Goal: Task Accomplishment & Management: Manage account settings

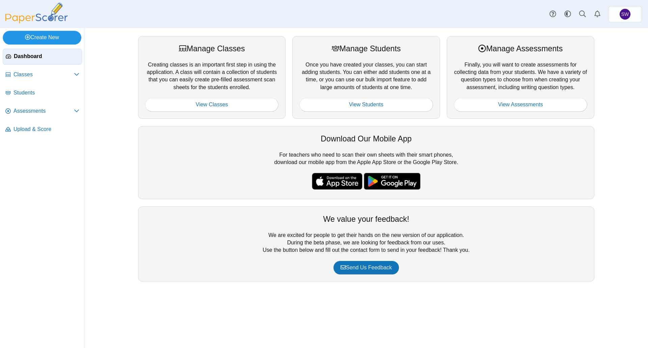
click at [40, 40] on link "Create New" at bounding box center [42, 38] width 79 height 14
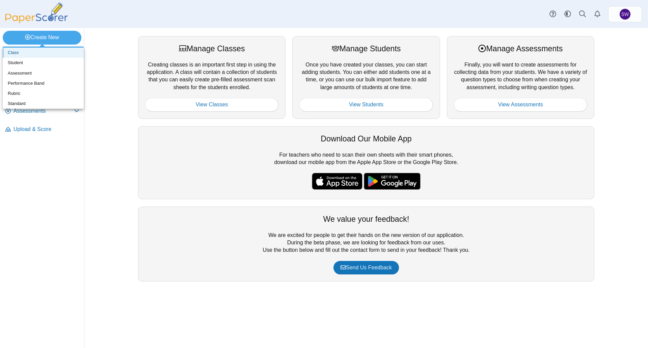
click at [30, 54] on link "Class" at bounding box center [43, 53] width 81 height 10
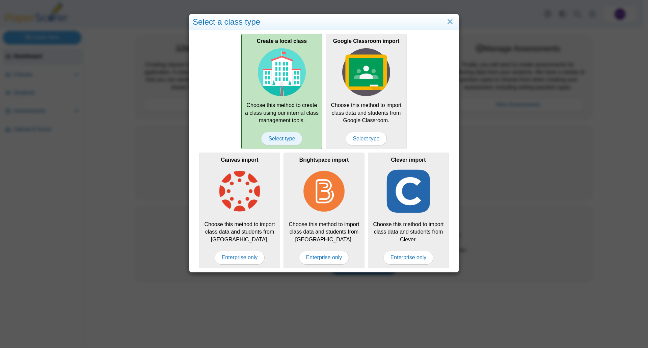
click at [270, 143] on span "Select type" at bounding box center [281, 139] width 41 height 14
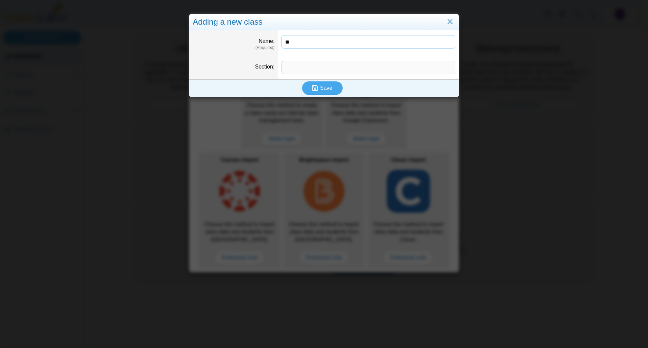
type input "*"
type input "**********"
click at [292, 66] on input "Section" at bounding box center [369, 68] width 174 height 14
type input "********"
click at [327, 88] on span "Save" at bounding box center [326, 88] width 12 height 6
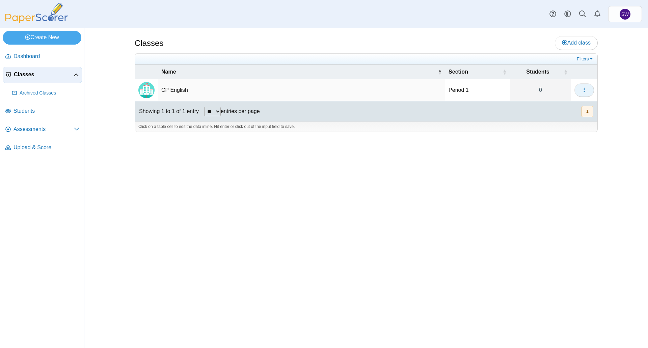
click at [582, 91] on icon "button" at bounding box center [584, 89] width 5 height 5
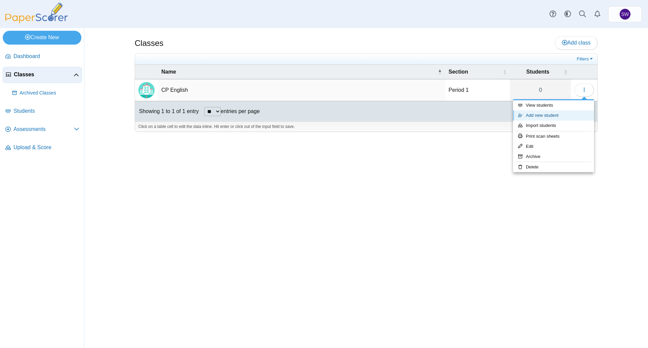
click at [558, 112] on link "Add new student" at bounding box center [553, 115] width 81 height 10
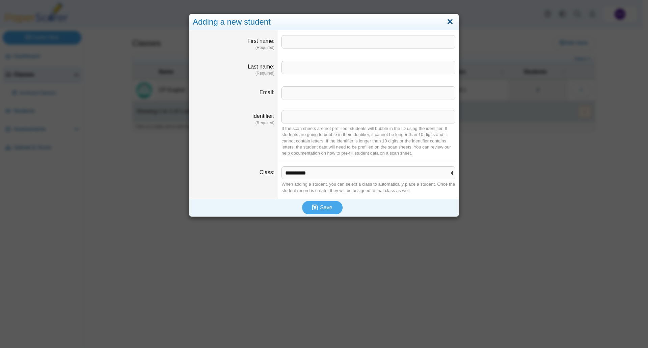
click at [450, 26] on link "Close" at bounding box center [450, 21] width 10 height 11
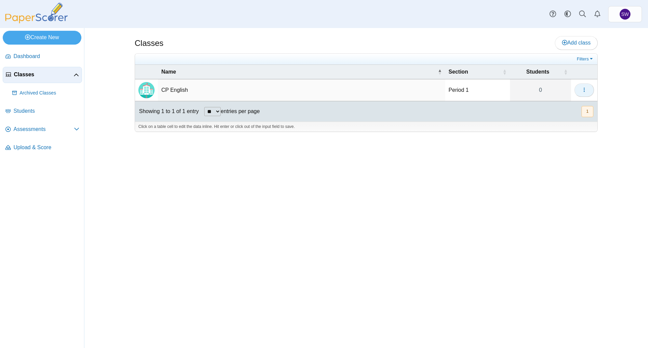
click at [583, 90] on icon "button" at bounding box center [584, 89] width 5 height 5
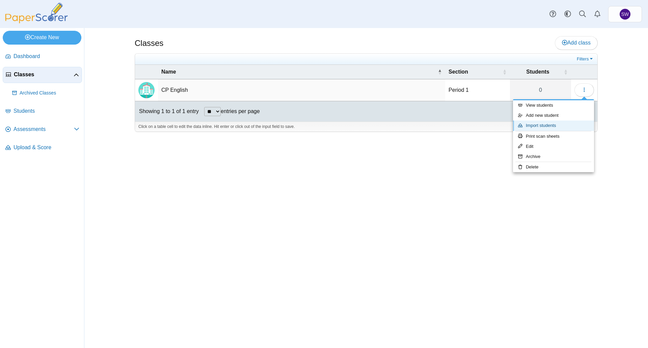
click at [550, 126] on link "Import students" at bounding box center [553, 126] width 81 height 10
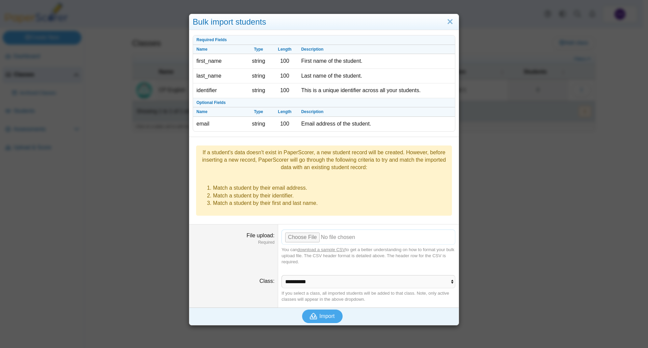
click at [305, 230] on input "File upload" at bounding box center [369, 237] width 174 height 15
click at [302, 230] on input "File upload" at bounding box center [369, 237] width 174 height 15
click at [308, 230] on input "File upload" at bounding box center [369, 237] width 174 height 15
type input "**********"
click at [325, 313] on span "Import" at bounding box center [326, 316] width 15 height 6
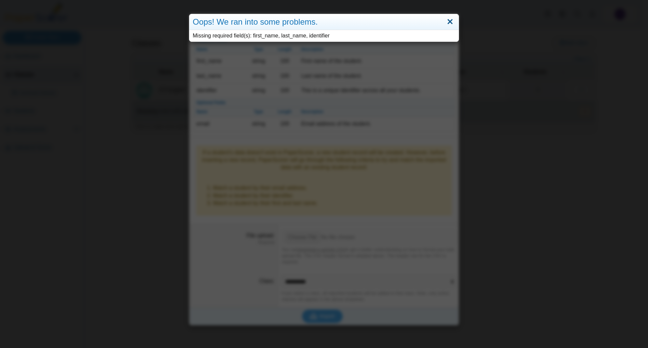
click at [450, 22] on link "Close" at bounding box center [450, 21] width 10 height 11
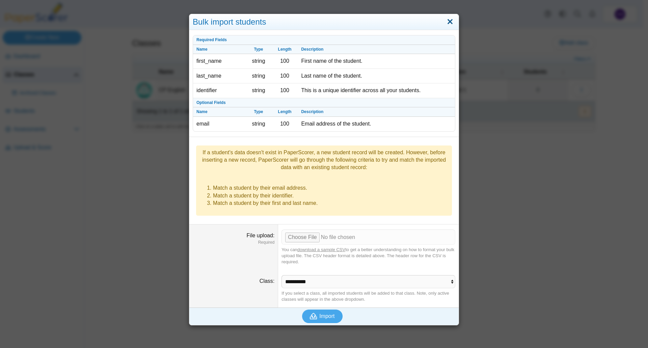
click at [446, 21] on link "Close" at bounding box center [450, 21] width 10 height 11
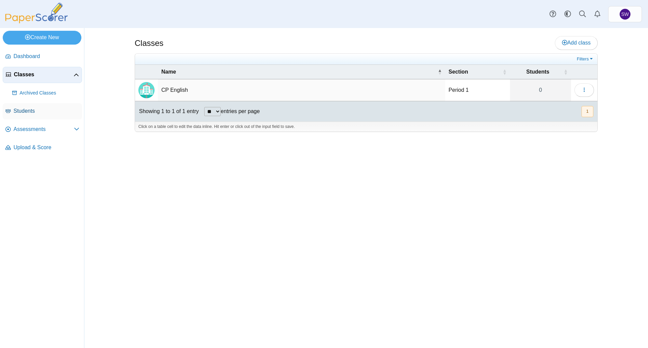
click at [26, 111] on span "Students" at bounding box center [47, 110] width 66 height 7
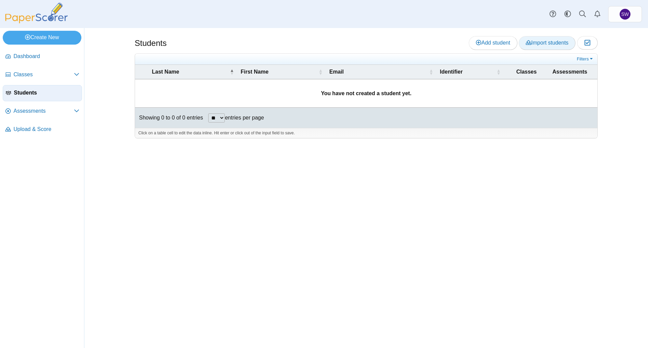
click at [542, 44] on span "Import students" at bounding box center [547, 43] width 43 height 6
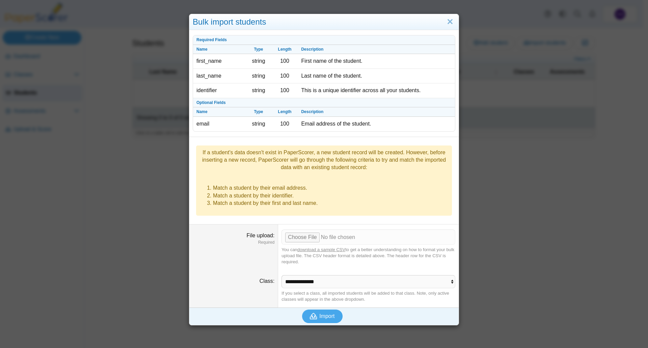
click at [324, 247] on link "download a sample CSV" at bounding box center [321, 249] width 48 height 5
click at [319, 247] on link "download a sample CSV" at bounding box center [321, 249] width 48 height 5
click at [323, 247] on link "download a sample CSV" at bounding box center [321, 249] width 48 height 5
click at [304, 247] on link "download a sample CSV" at bounding box center [321, 249] width 48 height 5
click at [312, 247] on link "download a sample CSV" at bounding box center [321, 249] width 48 height 5
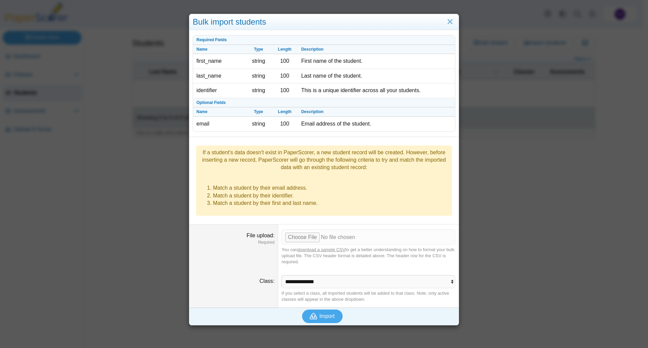
click at [312, 247] on link "download a sample CSV" at bounding box center [321, 249] width 48 height 5
click at [498, 256] on div "Bulk import students Required Fields Name Type Length Description first_name st…" at bounding box center [324, 174] width 648 height 348
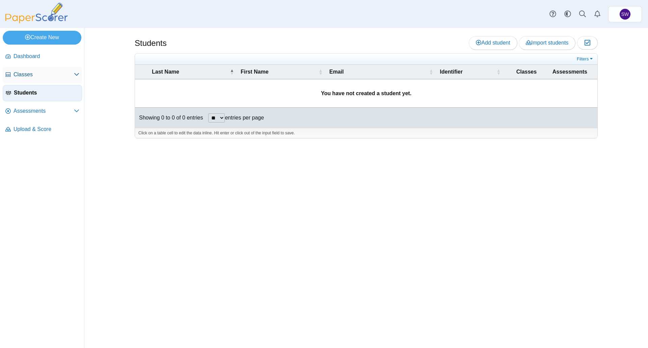
click at [32, 76] on span "Classes" at bounding box center [44, 74] width 60 height 7
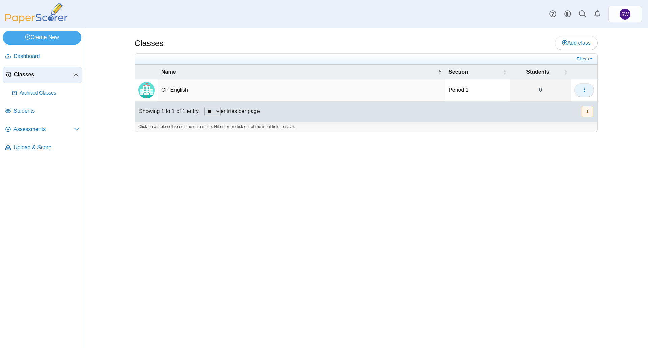
click at [588, 90] on button "button" at bounding box center [585, 90] width 20 height 14
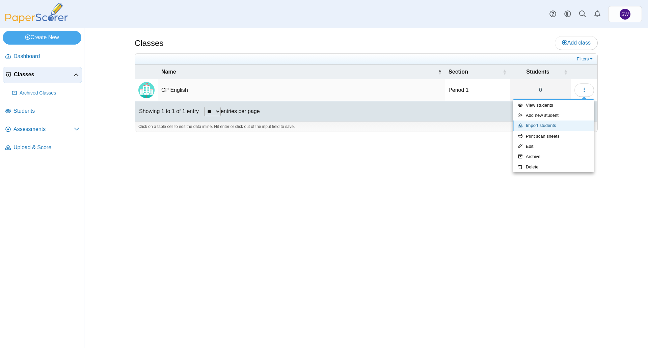
click at [550, 127] on link "Import students" at bounding box center [553, 126] width 81 height 10
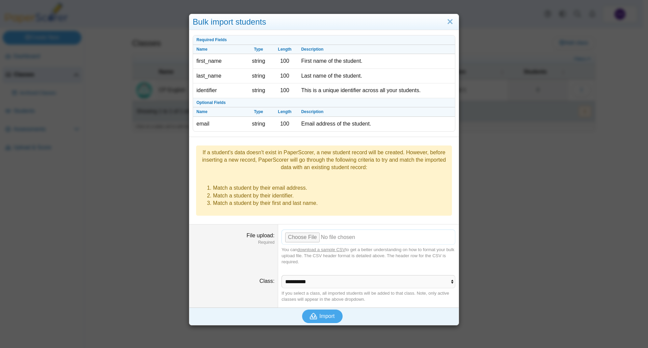
click at [312, 230] on input "File upload" at bounding box center [369, 237] width 174 height 15
type input "**********"
click at [316, 313] on icon "submit" at bounding box center [314, 316] width 9 height 7
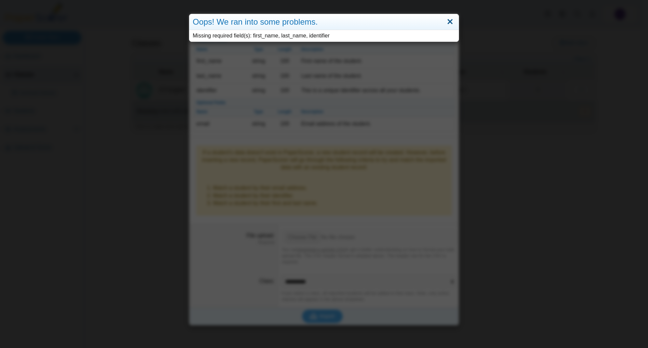
click at [447, 22] on link "Close" at bounding box center [450, 21] width 10 height 11
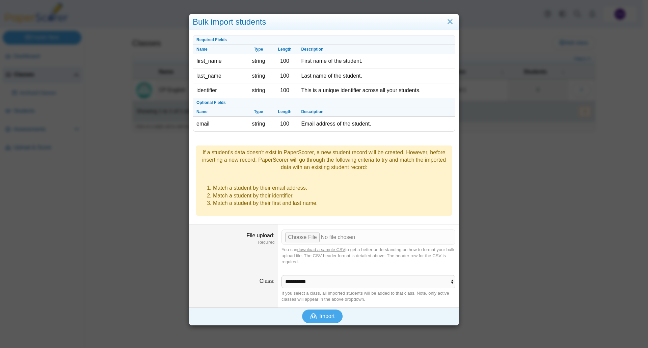
click at [453, 21] on div "Bulk import students" at bounding box center [323, 22] width 269 height 16
click at [451, 23] on link "Close" at bounding box center [450, 21] width 10 height 11
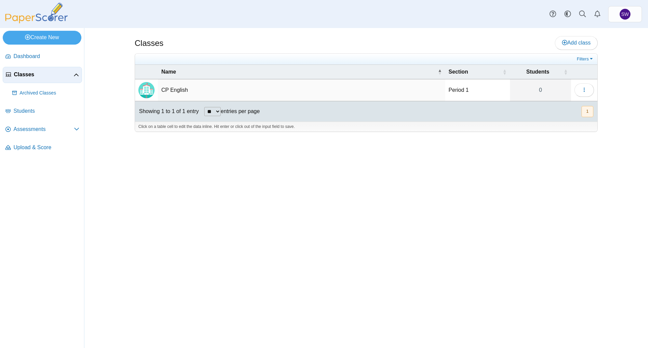
click at [455, 187] on div "Classes Add class Filters 0" at bounding box center [366, 188] width 506 height 320
click at [586, 87] on span "button" at bounding box center [584, 90] width 5 height 6
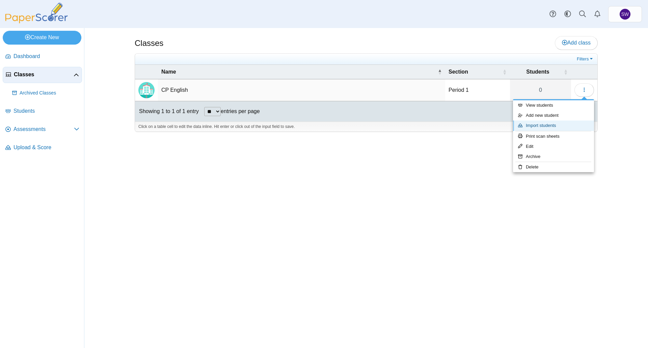
click at [558, 125] on link "Import students" at bounding box center [553, 126] width 81 height 10
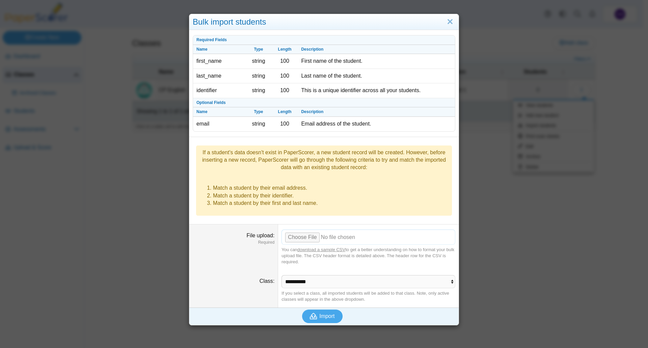
click at [296, 230] on input "File upload" at bounding box center [369, 237] width 174 height 15
type input "**********"
click at [321, 313] on span "Import" at bounding box center [326, 316] width 15 height 6
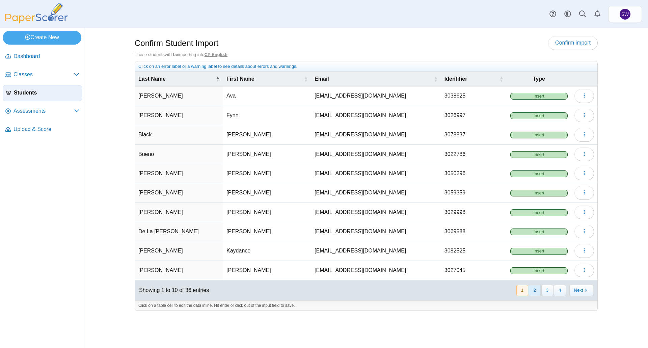
click at [534, 292] on button "2" at bounding box center [535, 290] width 12 height 11
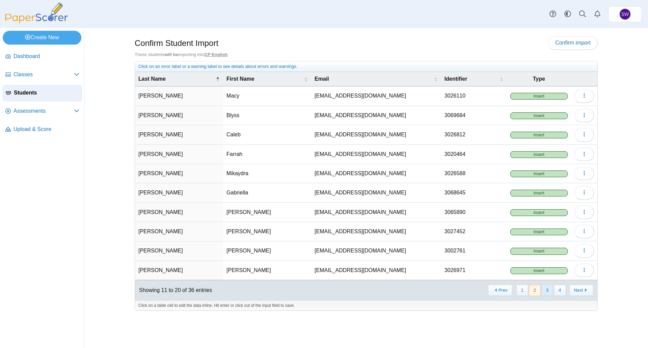
click at [544, 292] on button "3" at bounding box center [548, 290] width 12 height 11
click at [558, 291] on button "4" at bounding box center [560, 290] width 12 height 11
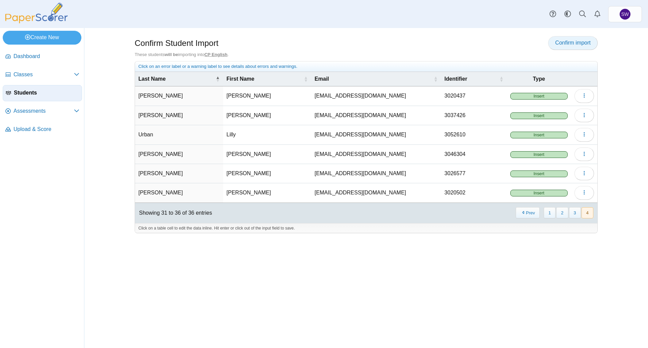
click at [562, 46] on link "Confirm import" at bounding box center [573, 43] width 50 height 14
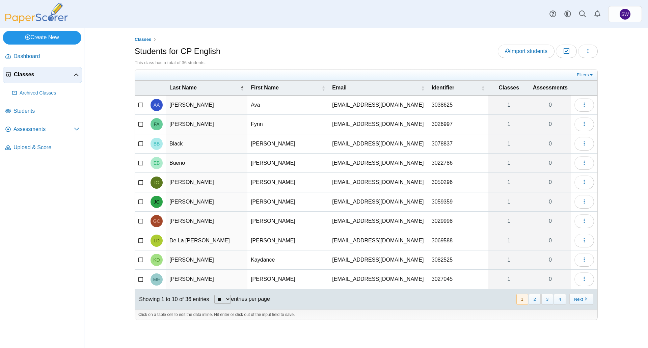
click at [36, 36] on link "Create New" at bounding box center [42, 38] width 79 height 14
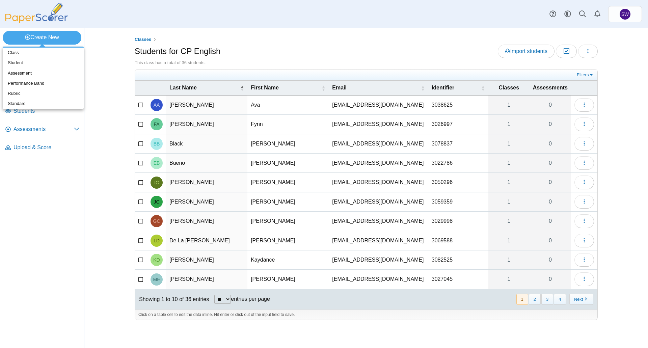
click at [102, 43] on div "Classes Students for CP English Import students Moderation 0 Loading…" at bounding box center [366, 188] width 564 height 320
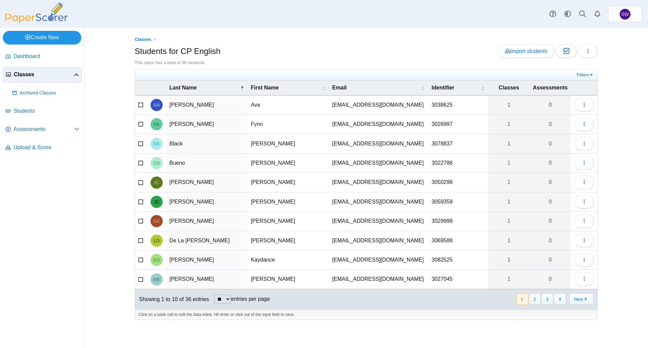
click at [55, 36] on link "Create New" at bounding box center [42, 38] width 79 height 14
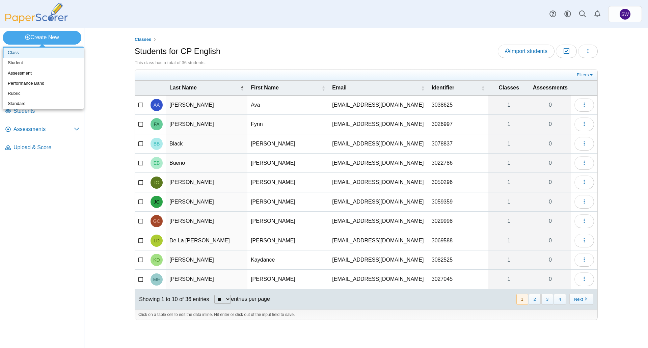
click at [38, 54] on link "Class" at bounding box center [43, 53] width 81 height 10
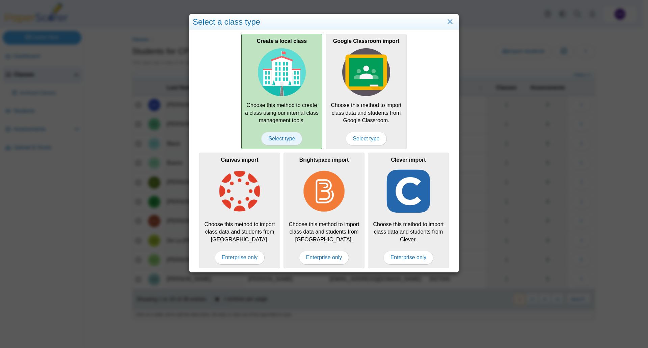
click at [279, 138] on span "Select type" at bounding box center [281, 139] width 41 height 14
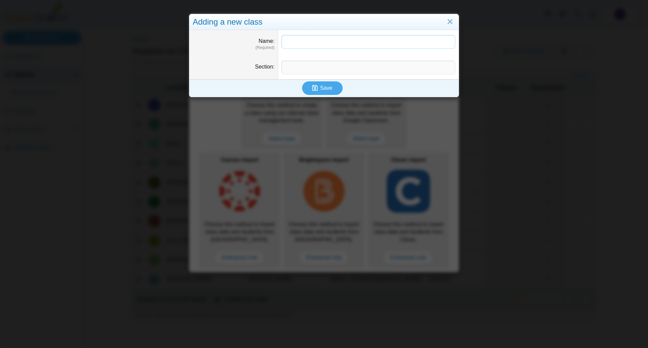
click at [288, 42] on input "Name" at bounding box center [369, 42] width 174 height 14
type input "*****"
click at [296, 64] on input "Section" at bounding box center [369, 68] width 174 height 14
type input "********"
click at [309, 87] on button "Save" at bounding box center [322, 88] width 41 height 14
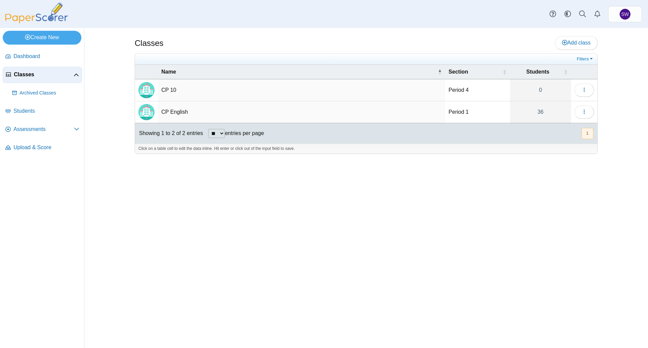
click at [376, 206] on div "Classes Add class Filters CP 10" at bounding box center [366, 188] width 506 height 320
click at [582, 94] on button "button" at bounding box center [585, 90] width 20 height 14
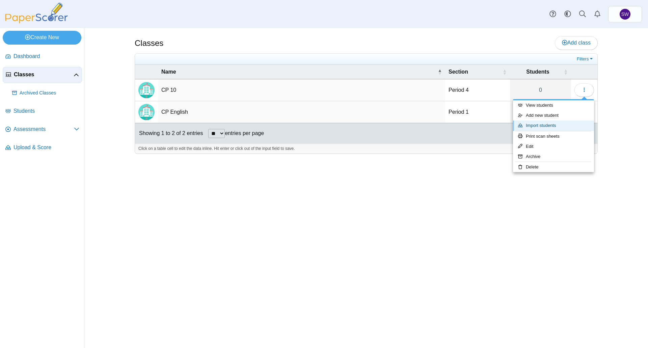
click at [565, 126] on link "Import students" at bounding box center [553, 126] width 81 height 10
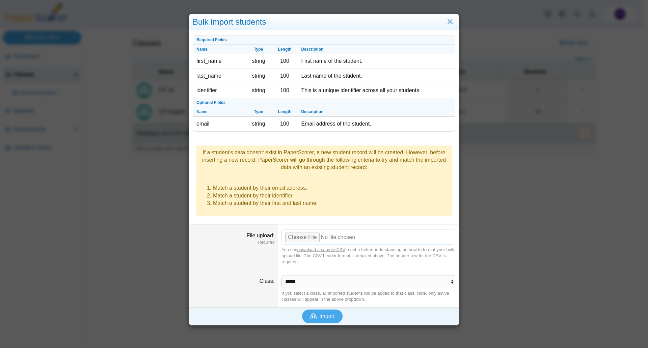
click at [312, 230] on input "File upload" at bounding box center [369, 237] width 174 height 15
type input "**********"
click at [320, 313] on span "Import" at bounding box center [326, 316] width 15 height 6
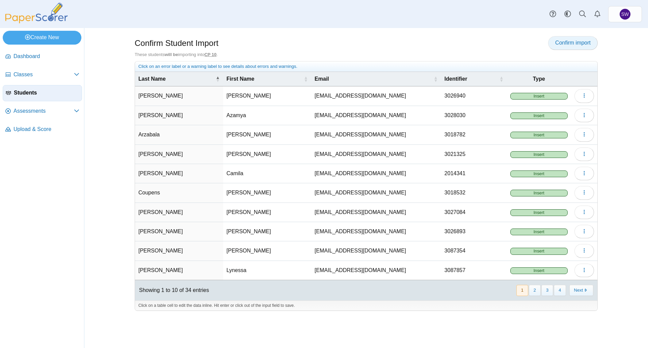
click at [572, 41] on span "Confirm import" at bounding box center [572, 43] width 35 height 6
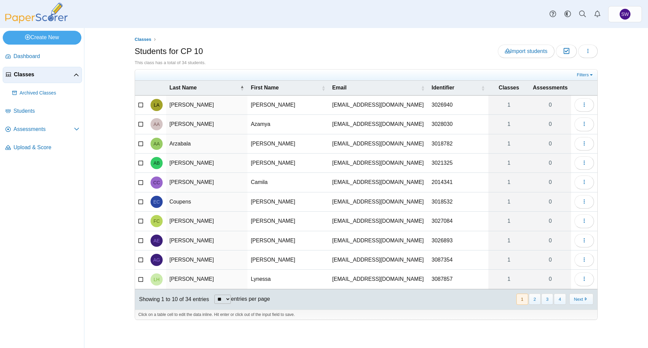
click at [38, 74] on span "Classes" at bounding box center [44, 74] width 60 height 7
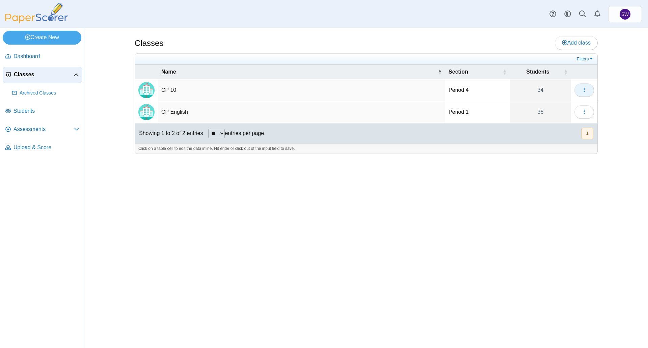
click at [580, 91] on button "button" at bounding box center [585, 90] width 20 height 14
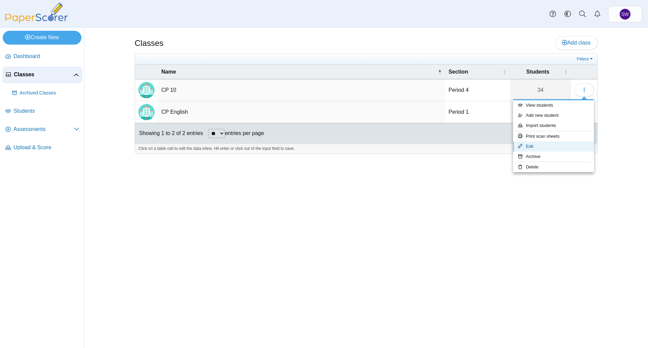
click at [551, 148] on link "Edit" at bounding box center [553, 146] width 81 height 10
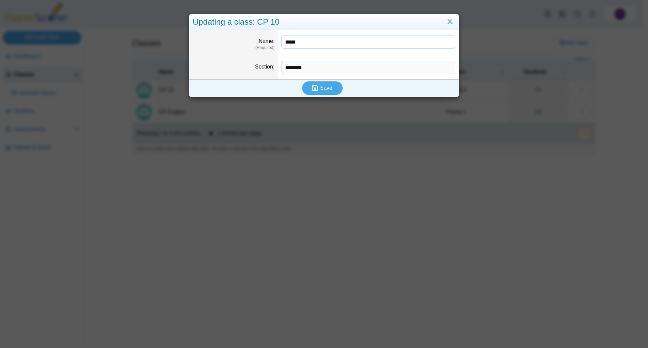
click at [290, 40] on input "*****" at bounding box center [369, 42] width 174 height 14
type input "**********"
click at [332, 90] on button "Save" at bounding box center [322, 88] width 41 height 14
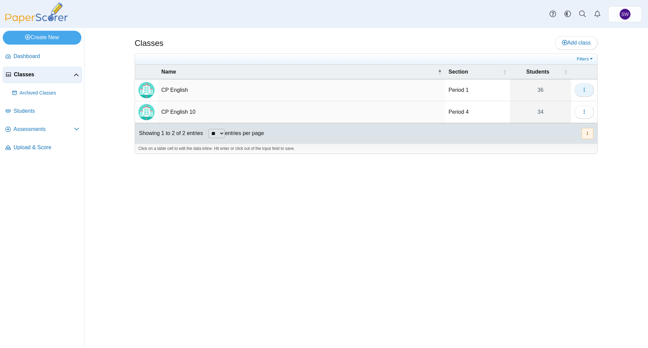
click at [582, 88] on icon "button" at bounding box center [584, 89] width 5 height 5
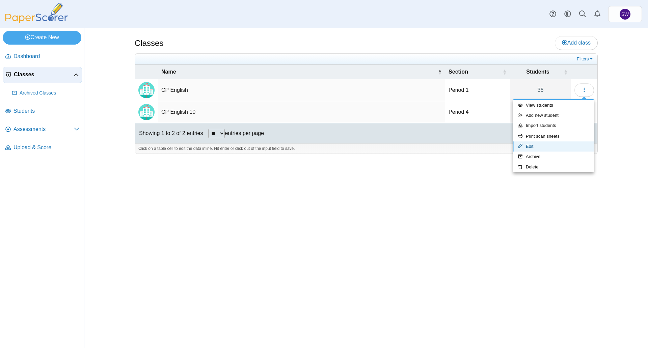
click at [556, 143] on link "Edit" at bounding box center [553, 146] width 81 height 10
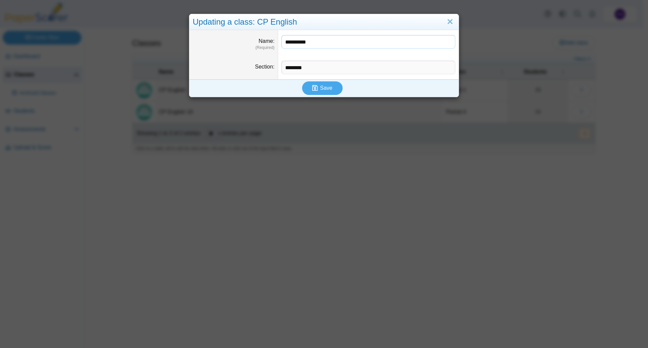
click at [323, 42] on input "**********" at bounding box center [369, 42] width 174 height 14
type input "**********"
click at [306, 89] on button "Save" at bounding box center [322, 88] width 41 height 14
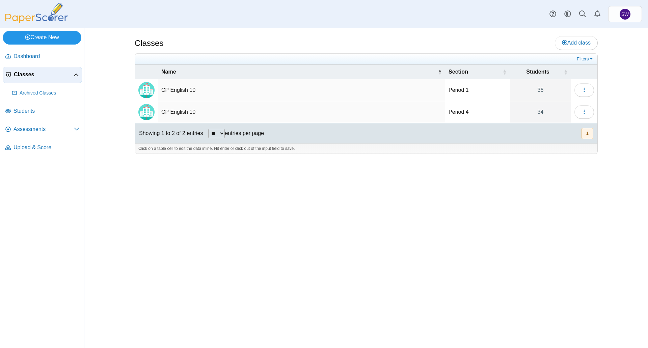
click at [38, 37] on link "Create New" at bounding box center [42, 38] width 79 height 14
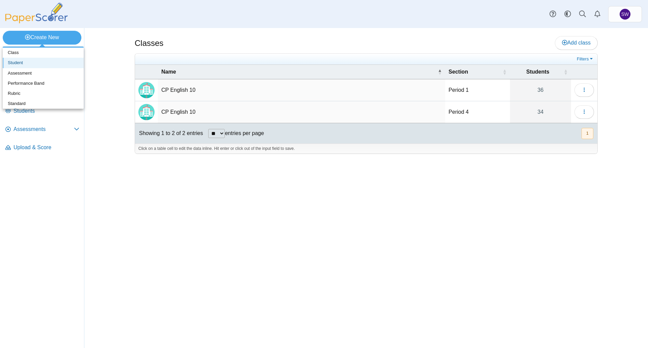
click at [37, 61] on link "Student" at bounding box center [43, 63] width 81 height 10
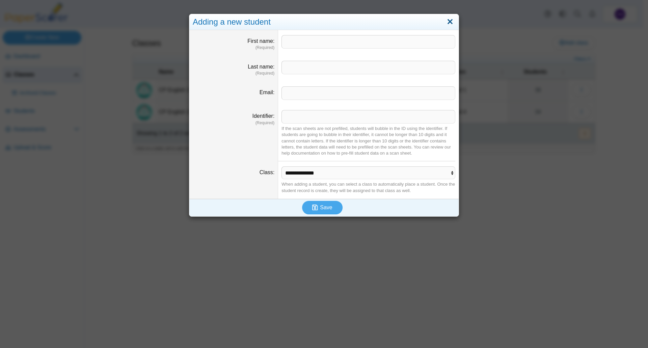
click at [450, 20] on link "Close" at bounding box center [450, 21] width 10 height 11
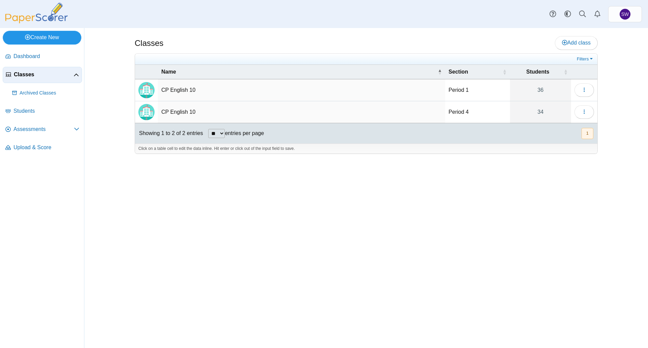
click at [51, 38] on link "Create New" at bounding box center [42, 38] width 79 height 14
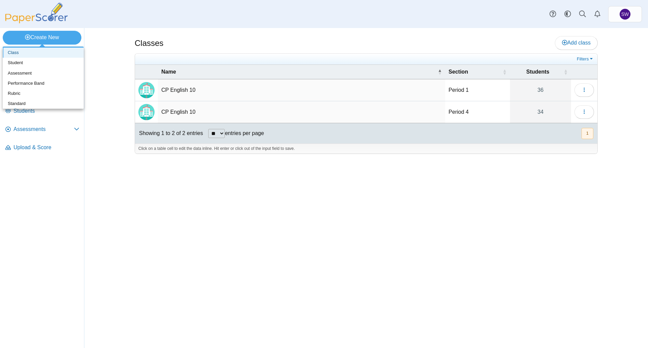
click at [46, 54] on link "Class" at bounding box center [43, 53] width 81 height 10
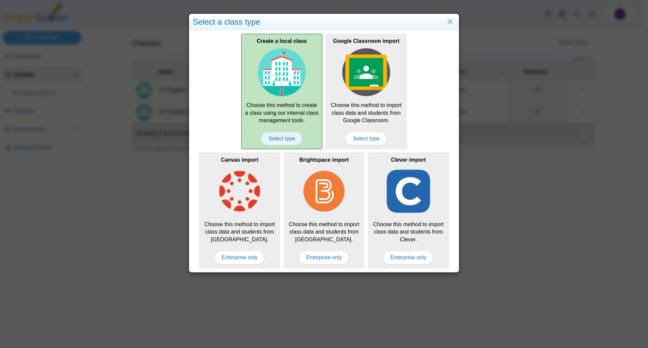
click at [283, 136] on span "Select type" at bounding box center [281, 139] width 41 height 14
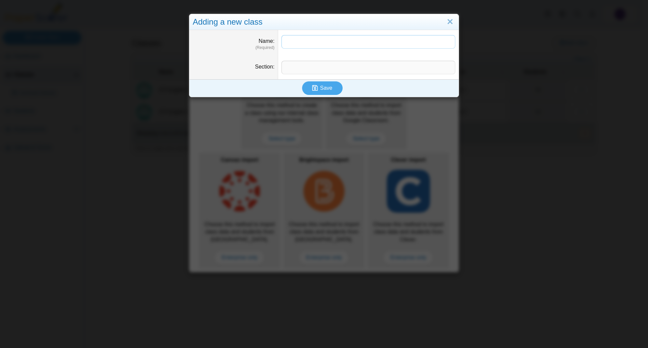
click at [286, 40] on input "Name" at bounding box center [369, 42] width 174 height 14
type input "**********"
type input "********"
click at [326, 86] on span "Save" at bounding box center [326, 88] width 12 height 6
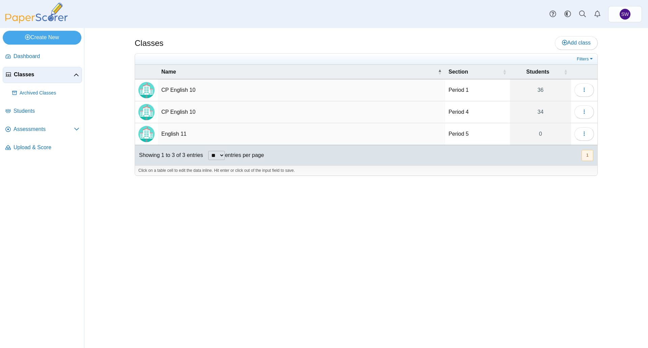
click at [594, 224] on div "Classes Add class Filters 36" at bounding box center [366, 188] width 506 height 320
click at [583, 130] on button "button" at bounding box center [585, 134] width 20 height 14
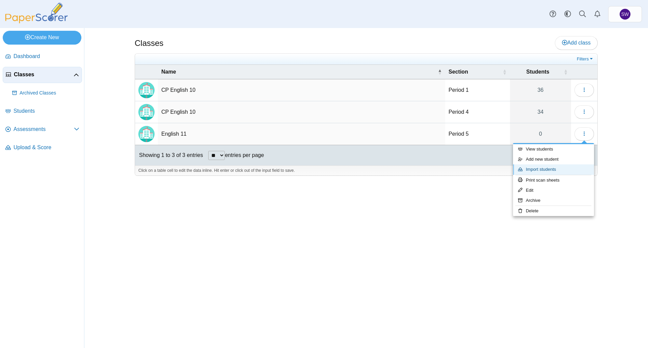
click at [556, 169] on link "Import students" at bounding box center [553, 169] width 81 height 10
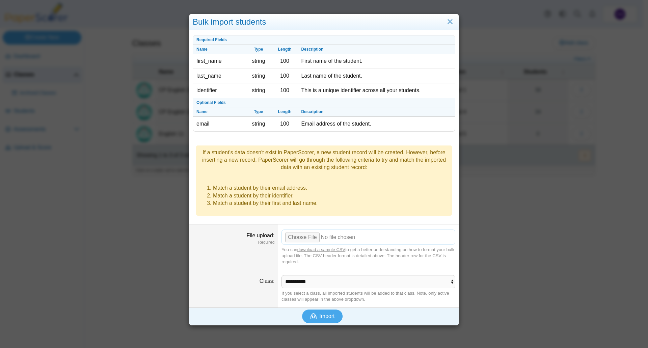
click at [307, 230] on input "File upload" at bounding box center [369, 237] width 174 height 15
type input "**********"
click at [323, 310] on button "Import" at bounding box center [322, 317] width 41 height 14
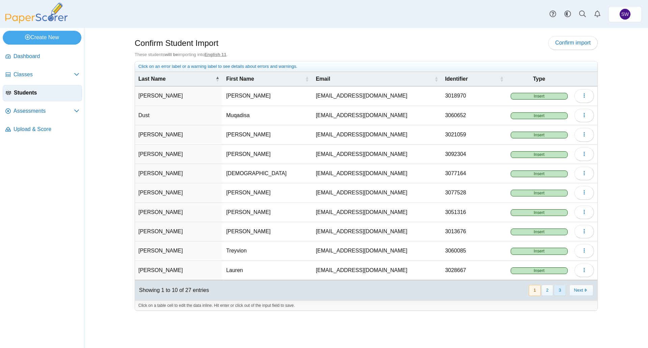
click at [559, 288] on button "3" at bounding box center [560, 290] width 12 height 11
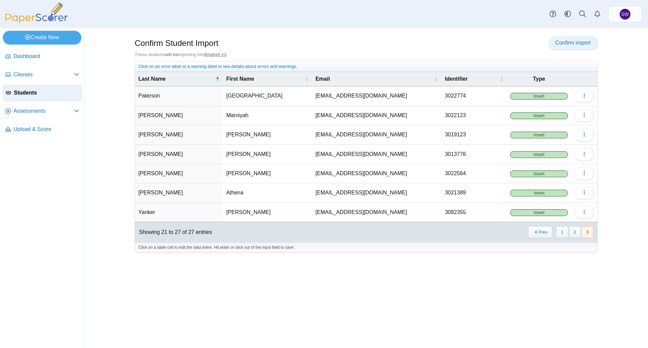
click at [574, 46] on link "Confirm import" at bounding box center [573, 43] width 50 height 14
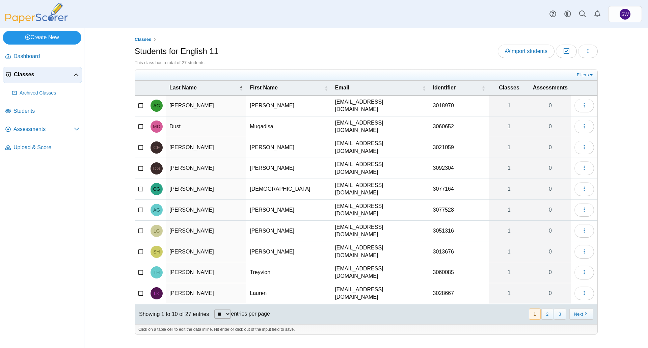
click at [60, 40] on link "Create New" at bounding box center [42, 38] width 79 height 14
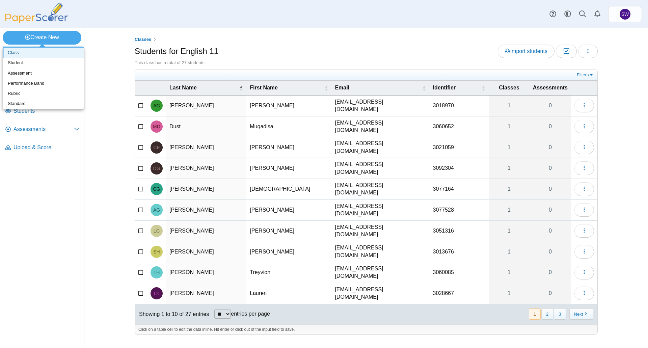
click at [63, 54] on link "Class" at bounding box center [43, 53] width 81 height 10
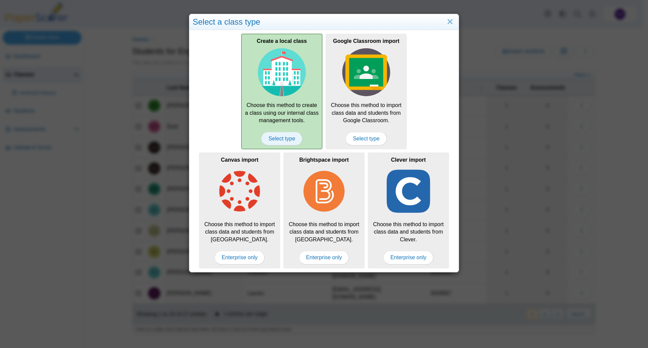
click at [280, 144] on span "Select type" at bounding box center [281, 139] width 41 height 14
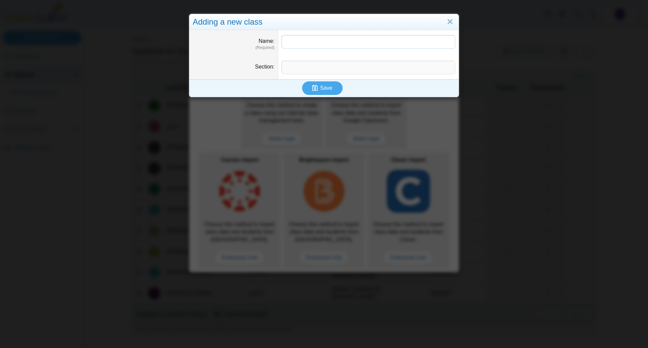
click at [309, 44] on input "Name" at bounding box center [369, 42] width 174 height 14
type input "**********"
type input "********"
click at [316, 87] on icon "submit" at bounding box center [316, 87] width 8 height 7
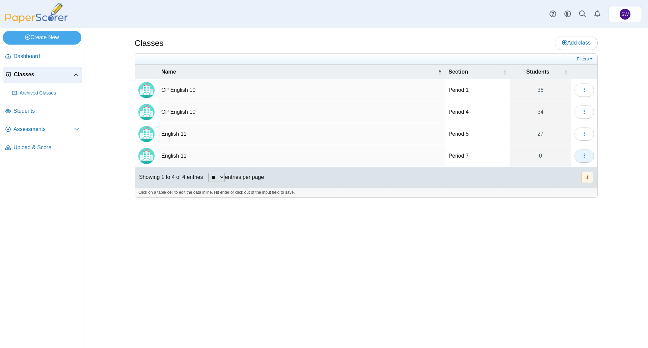
click at [582, 160] on button "button" at bounding box center [585, 156] width 20 height 14
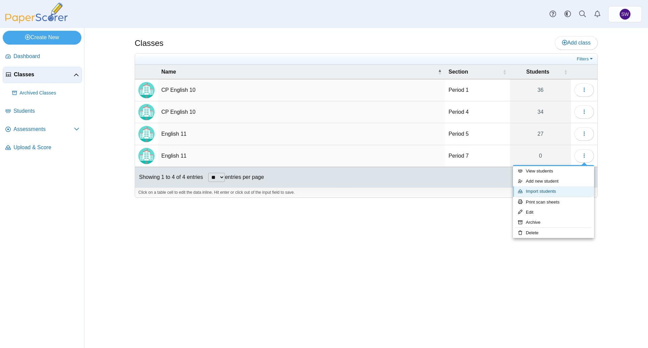
click at [560, 193] on link "Import students" at bounding box center [553, 191] width 81 height 10
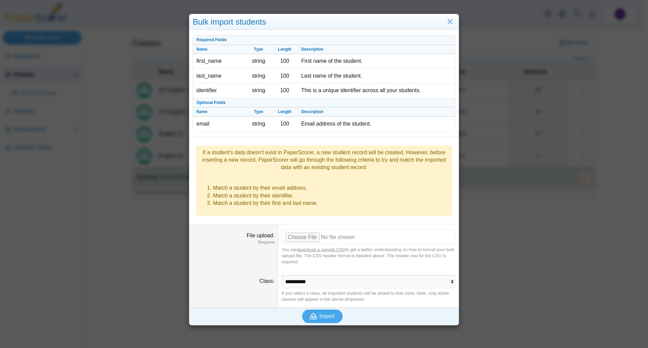
click at [308, 230] on input "File upload" at bounding box center [369, 237] width 174 height 15
type input "**********"
click at [328, 313] on span "Import" at bounding box center [326, 316] width 15 height 6
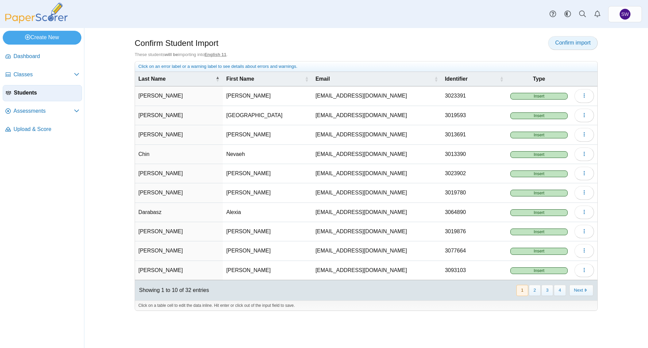
click at [574, 44] on span "Confirm import" at bounding box center [572, 43] width 35 height 6
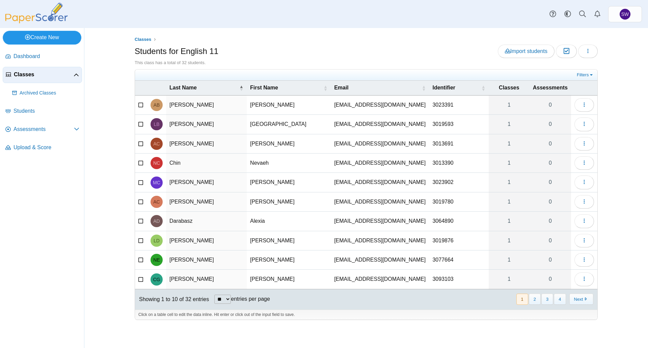
click at [46, 37] on link "Create New" at bounding box center [42, 38] width 79 height 14
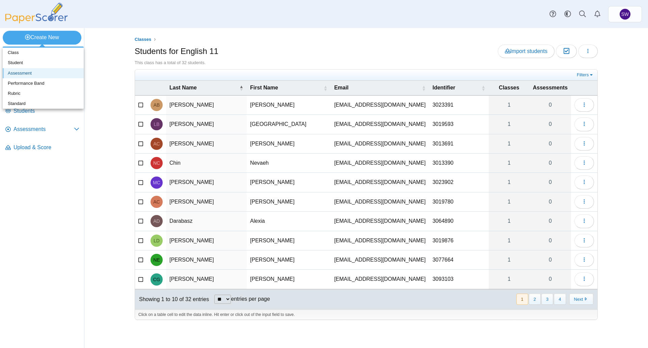
click at [48, 72] on link "Assessment" at bounding box center [43, 73] width 81 height 10
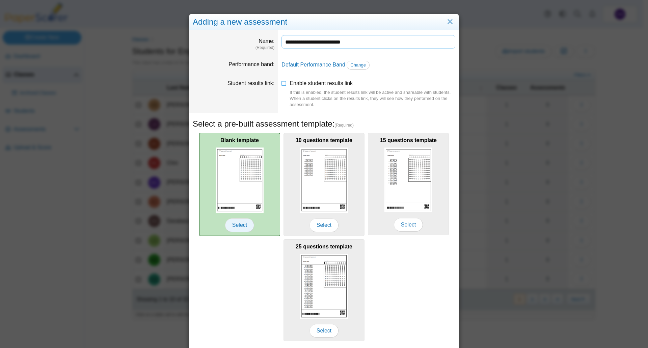
type input "**********"
click at [242, 223] on span "Select" at bounding box center [239, 225] width 29 height 14
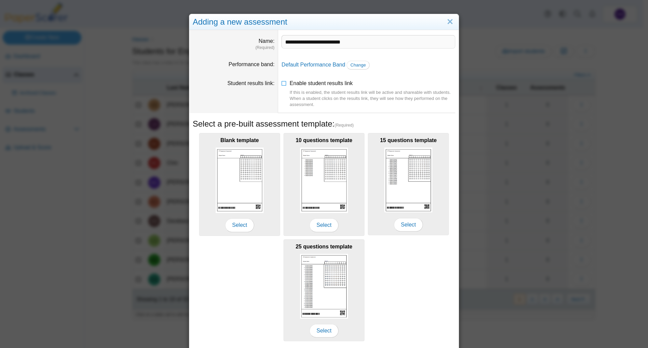
scroll to position [21, 0]
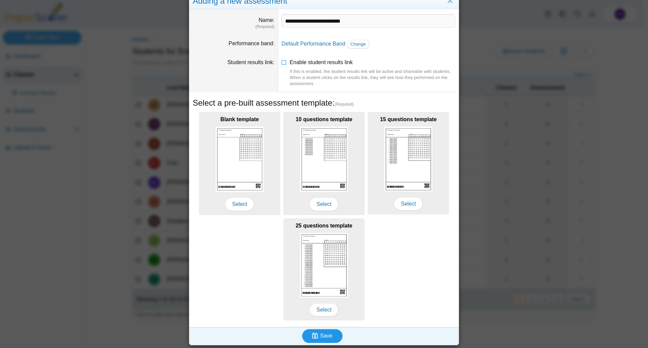
click at [320, 335] on span "Save" at bounding box center [326, 336] width 12 height 6
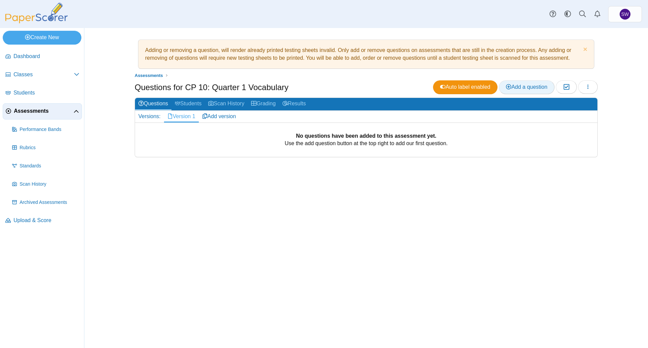
click at [531, 81] on link "Add a question" at bounding box center [527, 87] width 56 height 14
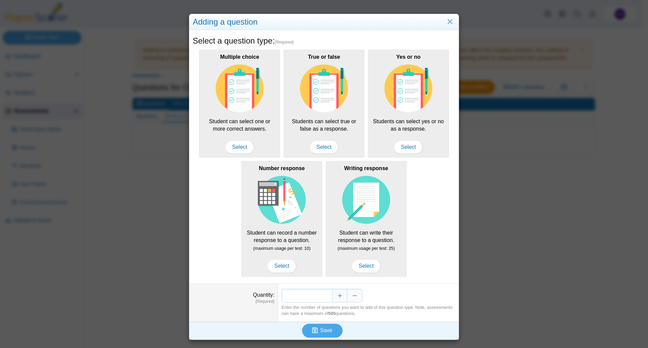
click at [326, 294] on input "*" at bounding box center [307, 296] width 51 height 14
type input "**"
click at [325, 329] on span "Save" at bounding box center [326, 330] width 12 height 6
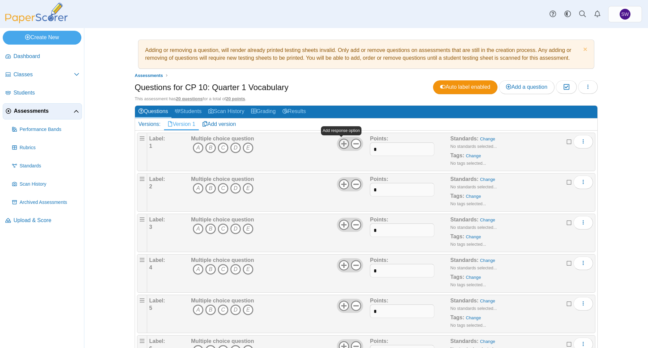
click at [341, 144] on icon at bounding box center [344, 143] width 11 height 11
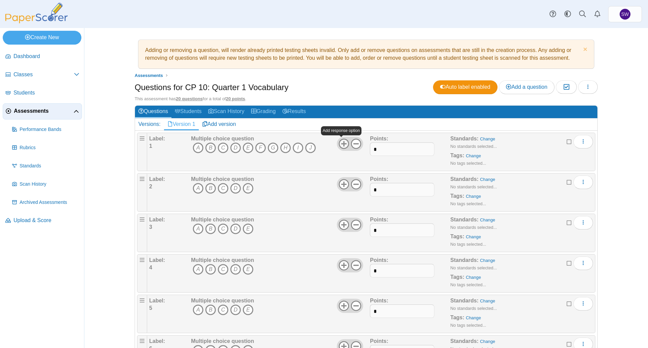
click at [341, 144] on icon at bounding box center [344, 143] width 11 height 11
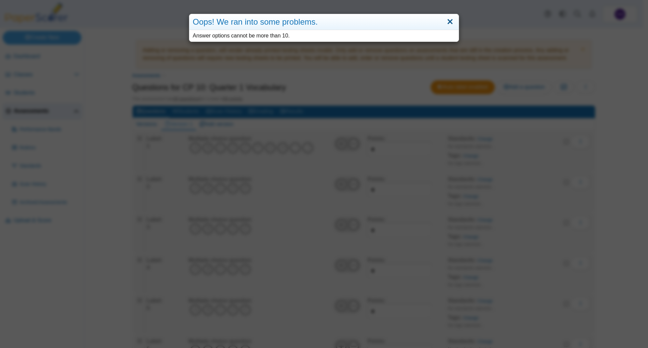
click at [448, 21] on link "Close" at bounding box center [450, 21] width 10 height 11
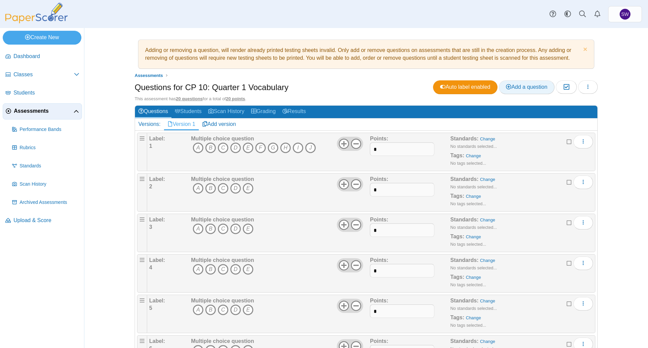
click at [516, 88] on span "Add a question" at bounding box center [527, 87] width 42 height 6
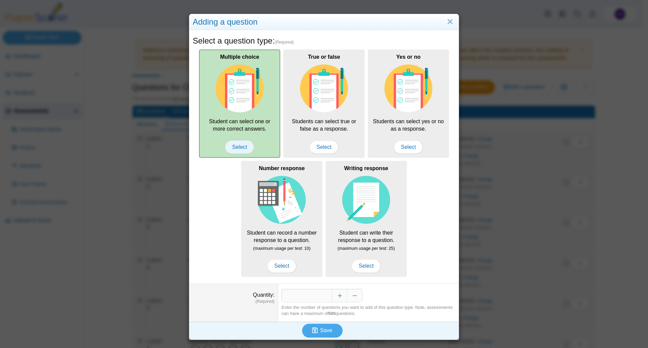
click at [243, 149] on span "Select" at bounding box center [239, 147] width 29 height 14
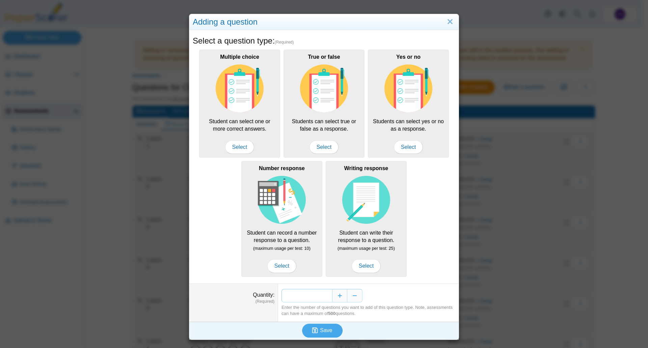
click at [326, 296] on input "*" at bounding box center [307, 296] width 51 height 14
type input "**"
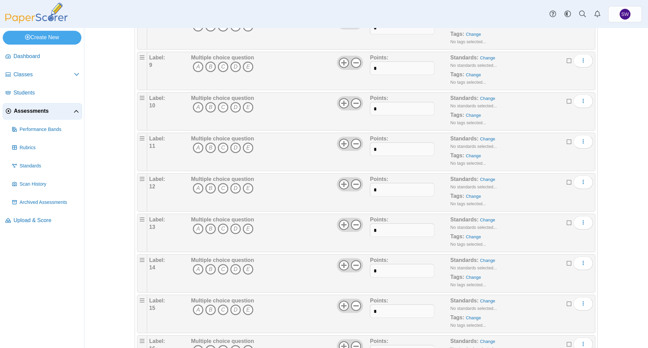
scroll to position [540, 0]
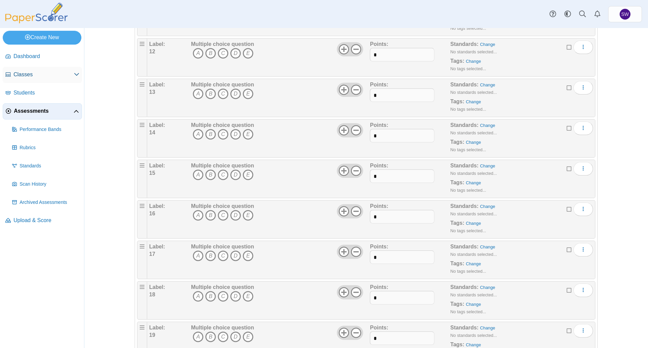
click at [79, 73] on icon at bounding box center [76, 74] width 5 height 5
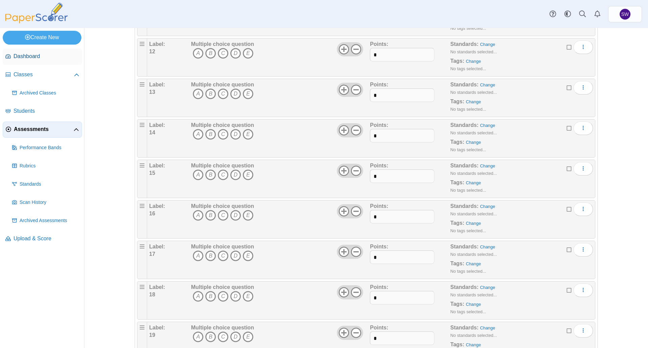
click at [21, 55] on span "Dashboard" at bounding box center [47, 56] width 66 height 7
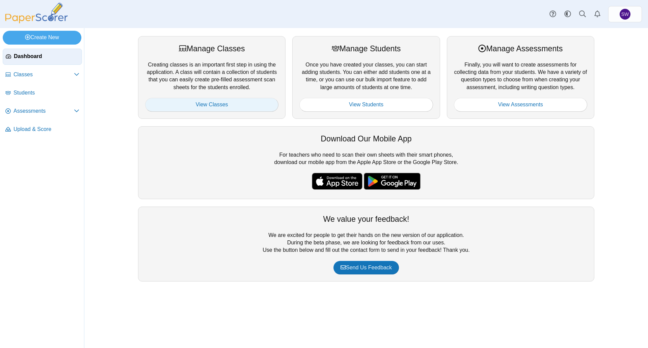
click at [219, 102] on link "View Classes" at bounding box center [211, 105] width 133 height 14
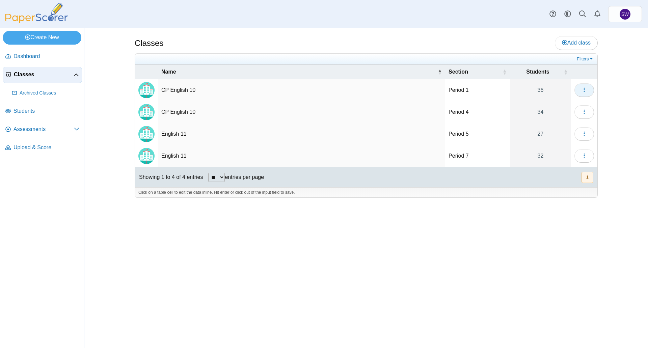
click at [581, 89] on button "button" at bounding box center [585, 90] width 20 height 14
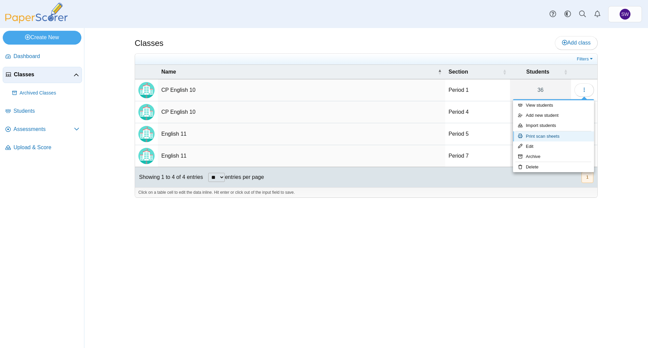
click at [558, 135] on link "Print scan sheets" at bounding box center [553, 136] width 81 height 10
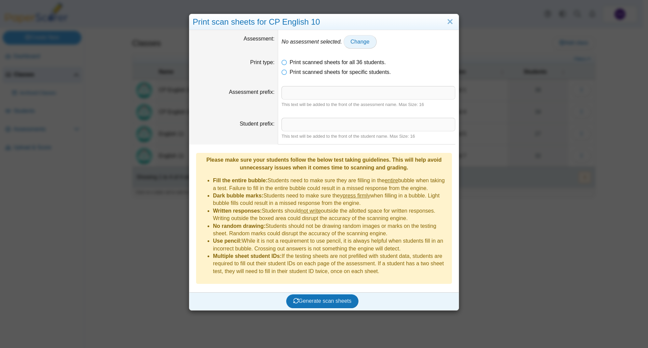
click at [355, 45] on link "Change" at bounding box center [360, 42] width 33 height 14
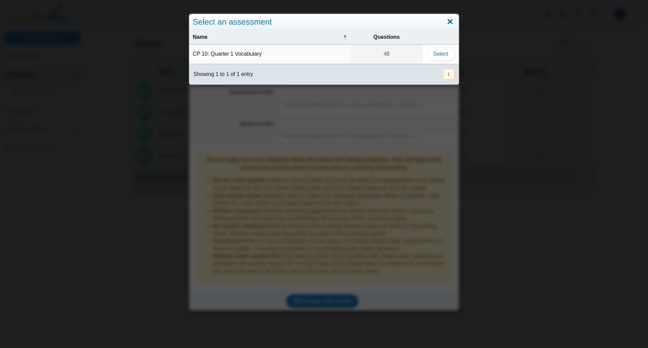
click at [446, 22] on link "Close" at bounding box center [450, 21] width 10 height 11
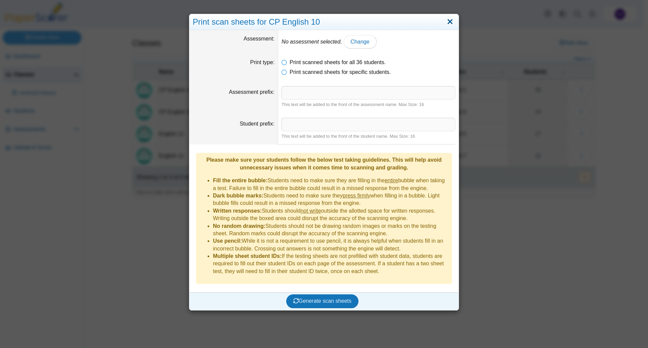
click at [448, 21] on link "Close" at bounding box center [450, 21] width 10 height 11
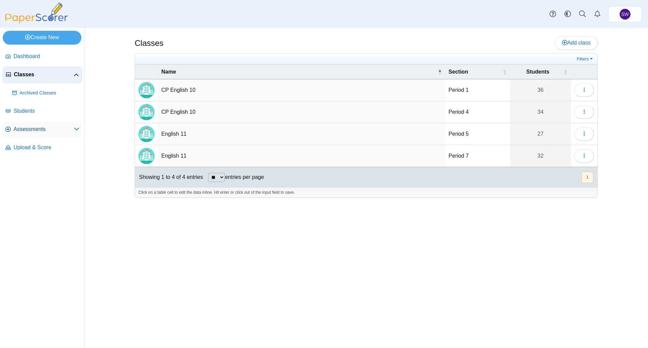
click at [78, 130] on icon at bounding box center [76, 128] width 5 height 5
click at [78, 130] on icon at bounding box center [76, 129] width 5 height 5
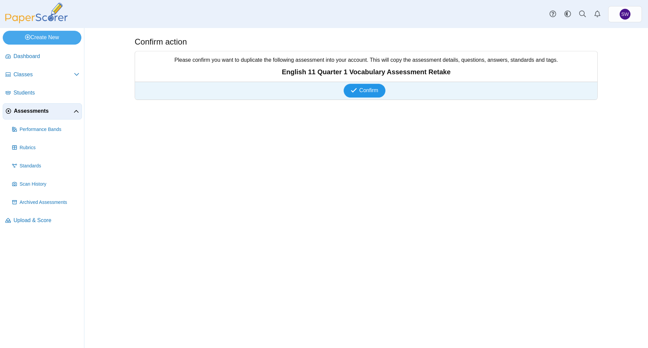
click at [365, 92] on span "Confirm" at bounding box center [369, 90] width 19 height 6
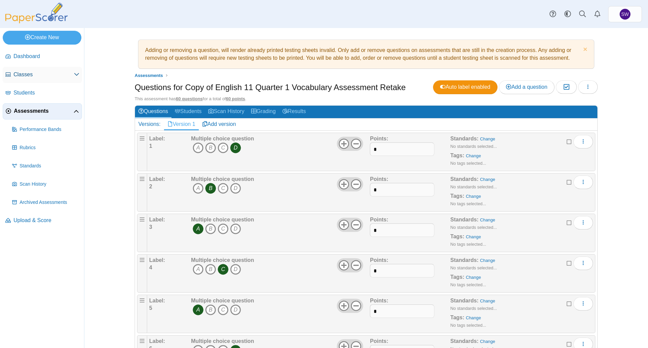
click at [26, 75] on span "Classes" at bounding box center [44, 74] width 60 height 7
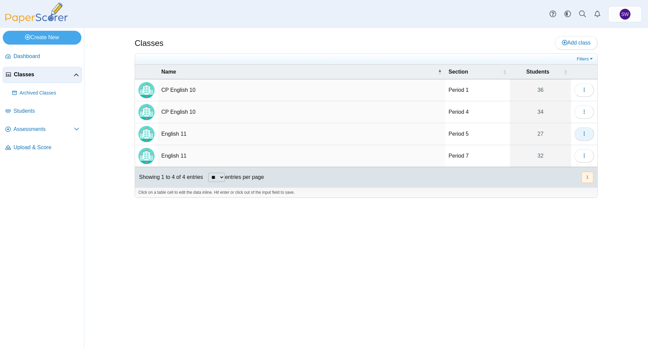
click at [582, 134] on icon "button" at bounding box center [584, 133] width 5 height 5
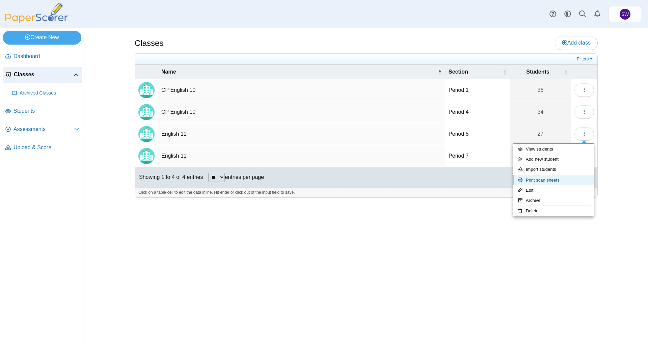
click at [554, 180] on link "Print scan sheets" at bounding box center [553, 180] width 81 height 10
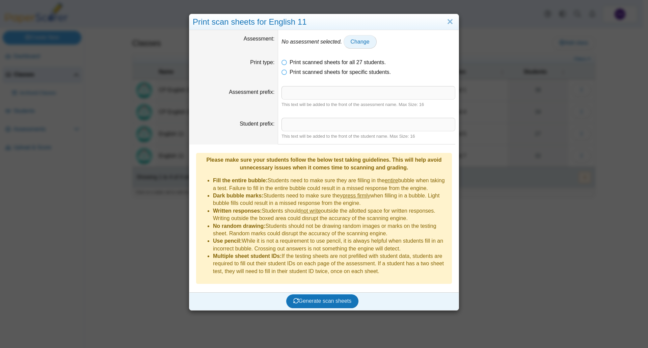
click at [359, 42] on span "Change" at bounding box center [360, 42] width 19 height 6
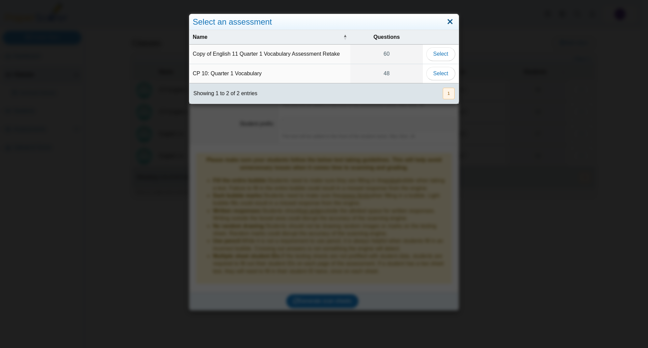
click at [448, 22] on link "Close" at bounding box center [450, 21] width 10 height 11
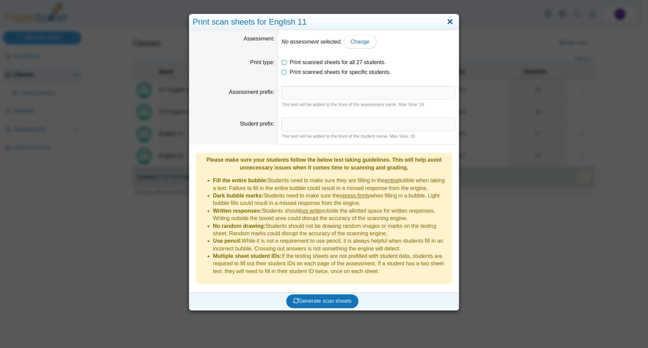
click at [449, 19] on link "Close" at bounding box center [450, 21] width 10 height 11
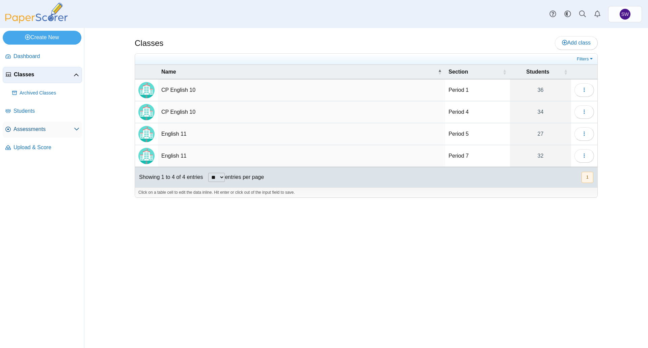
click at [73, 127] on span "Assessments" at bounding box center [44, 129] width 60 height 7
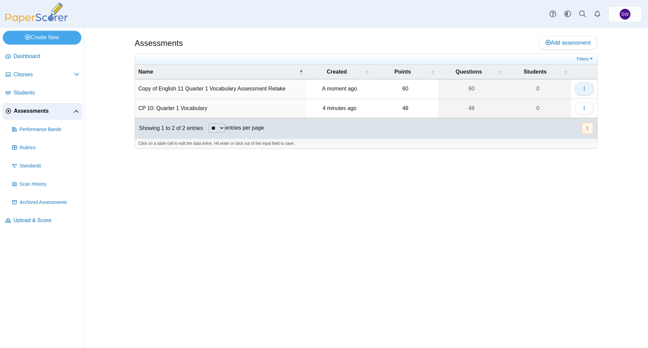
click at [589, 88] on button "button" at bounding box center [585, 89] width 20 height 14
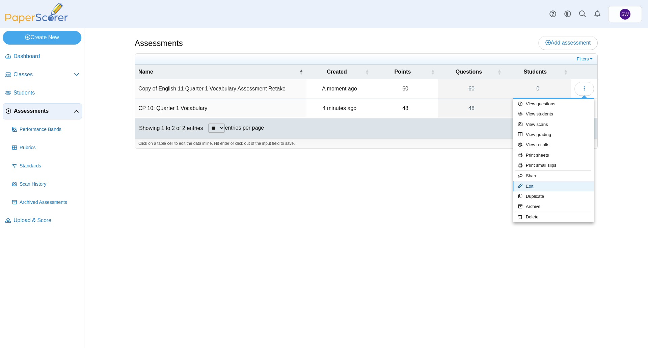
click at [562, 186] on link "Edit" at bounding box center [553, 186] width 81 height 10
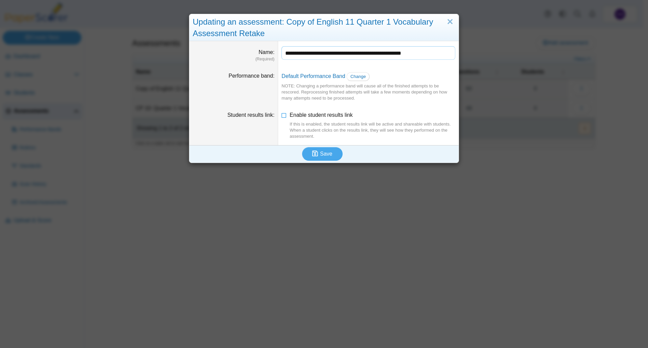
drag, startPoint x: 304, startPoint y: 52, endPoint x: 259, endPoint y: 52, distance: 45.2
click at [259, 52] on dl "**********" at bounding box center [323, 54] width 269 height 26
type input "**********"
click at [326, 153] on span "Save" at bounding box center [326, 154] width 12 height 6
